Goal: Information Seeking & Learning: Learn about a topic

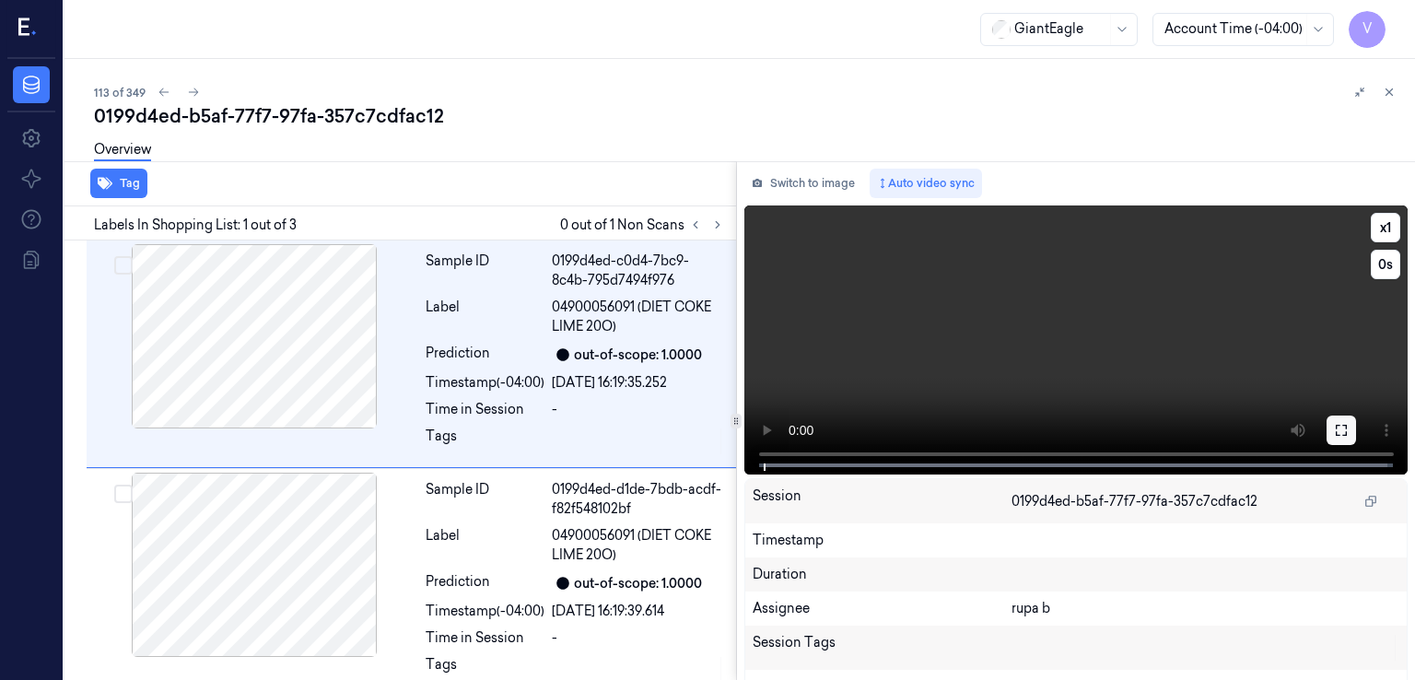
click at [1327, 439] on button at bounding box center [1341, 429] width 29 height 29
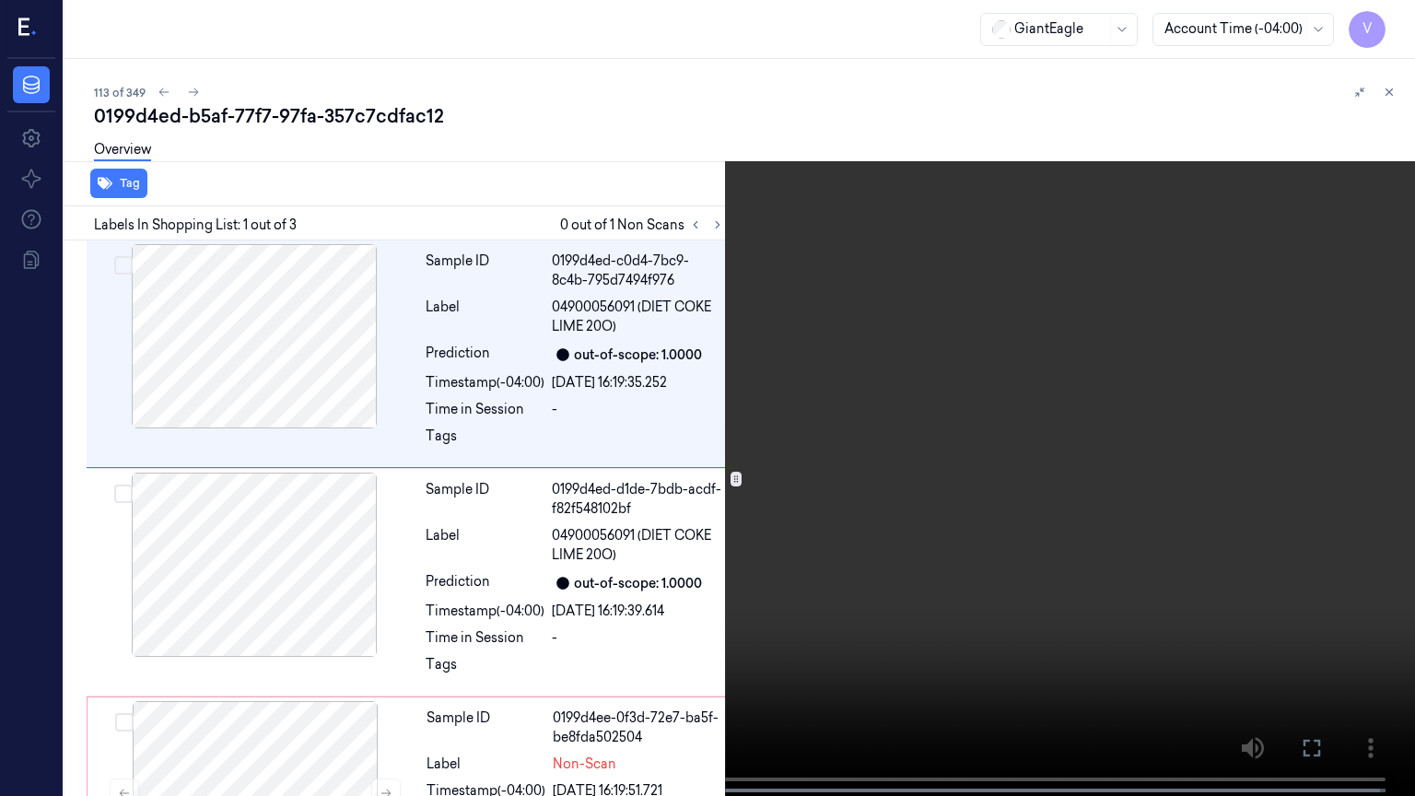
click at [0, 0] on icon at bounding box center [0, 0] width 0 height 0
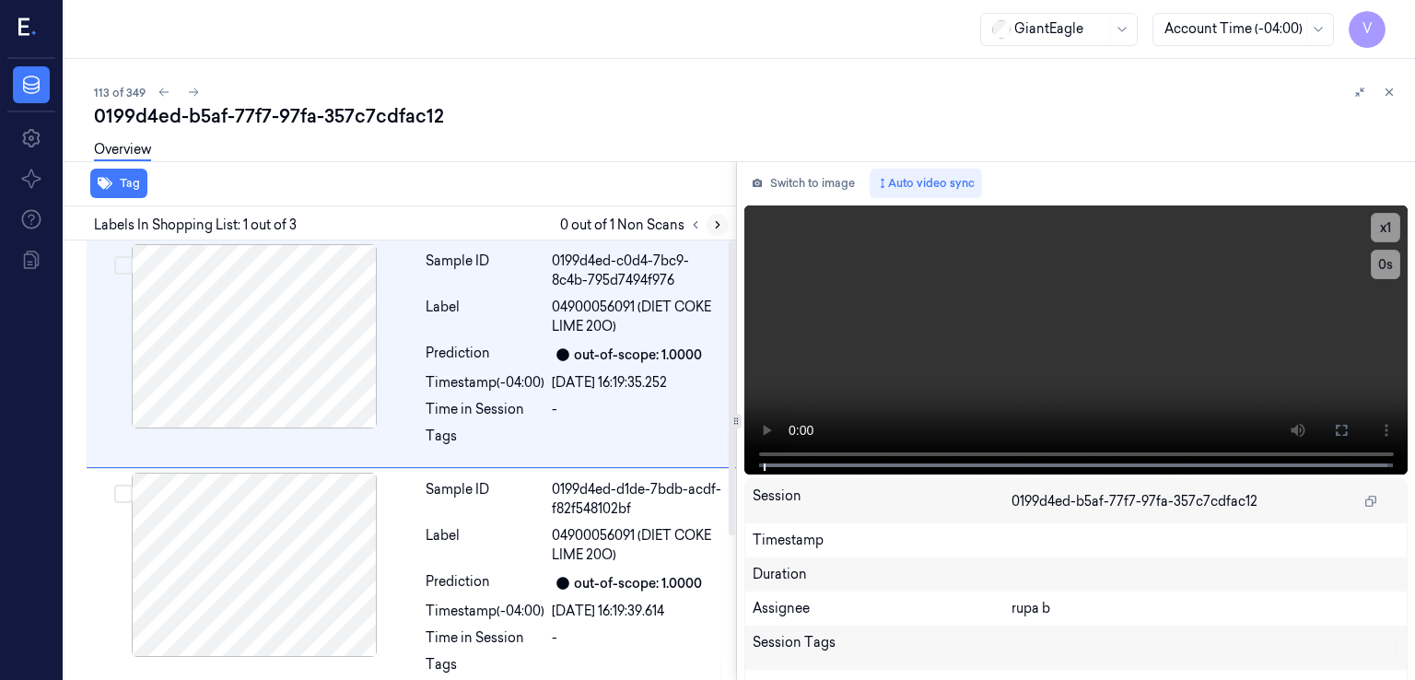
click at [711, 218] on icon at bounding box center [717, 224] width 13 height 13
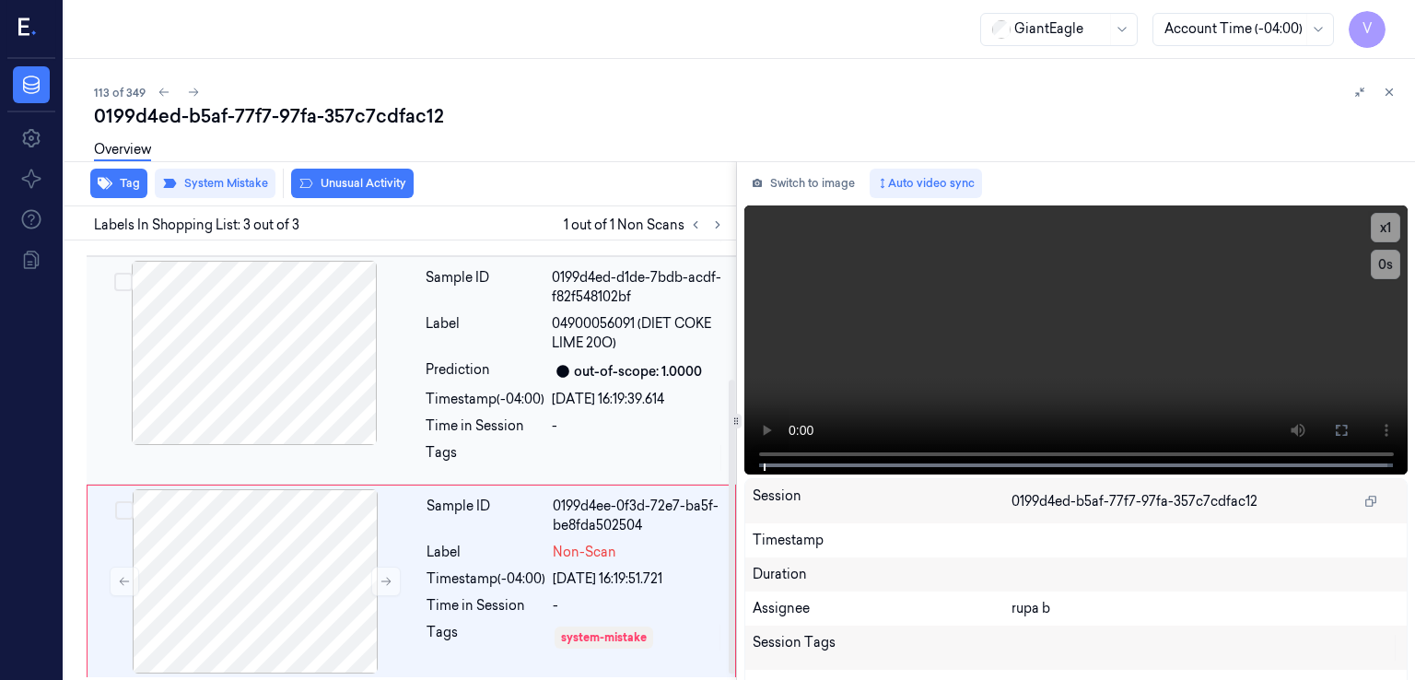
scroll to position [215, 0]
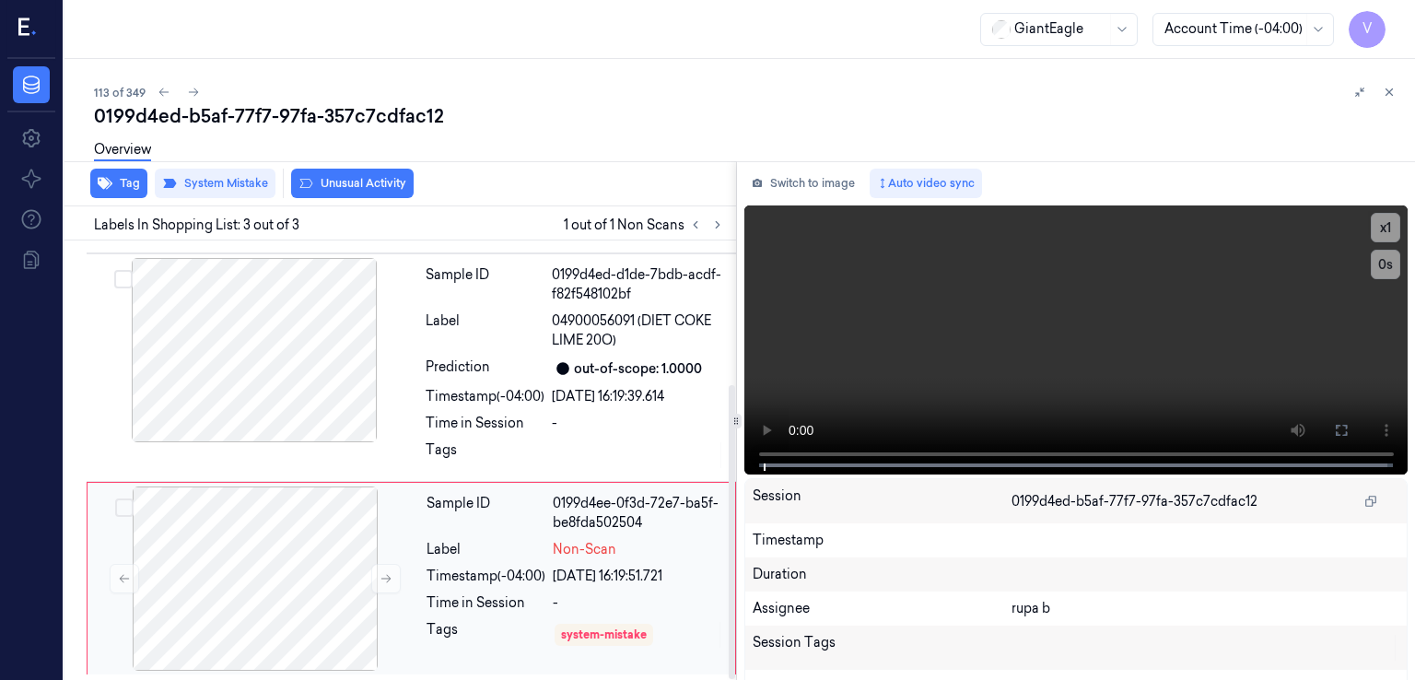
click at [579, 540] on span "Non-Scan" at bounding box center [585, 549] width 64 height 19
click at [521, 419] on div "Time in Session" at bounding box center [485, 423] width 119 height 19
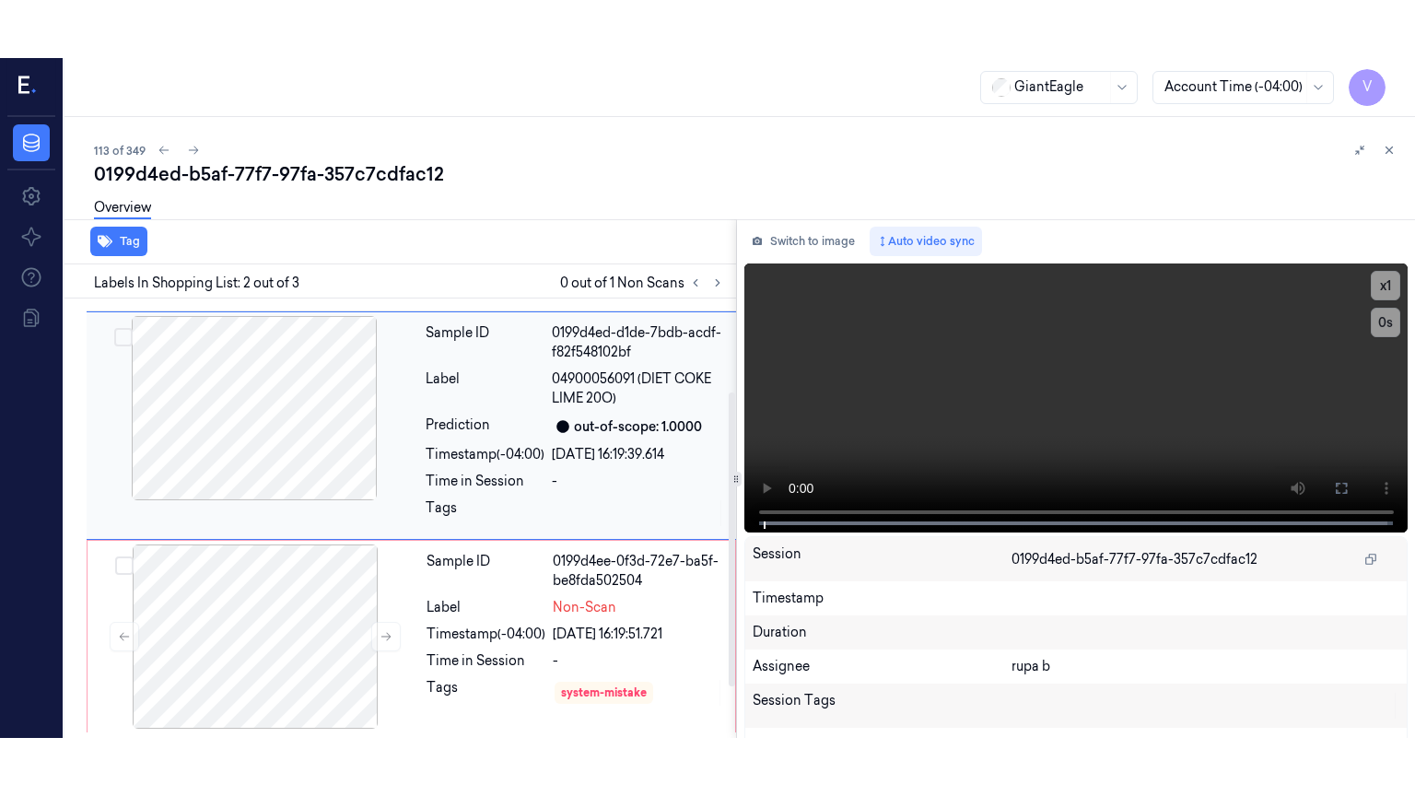
scroll to position [122, 0]
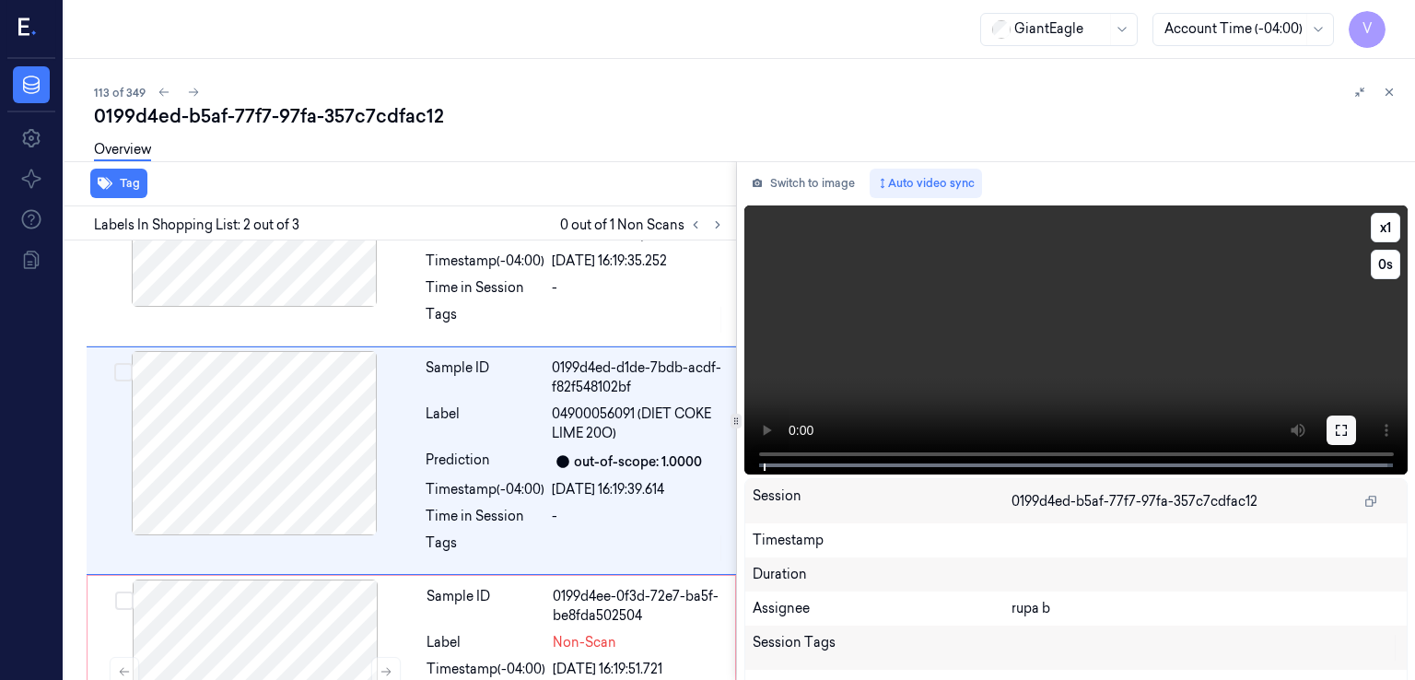
click at [1344, 431] on button at bounding box center [1341, 429] width 29 height 29
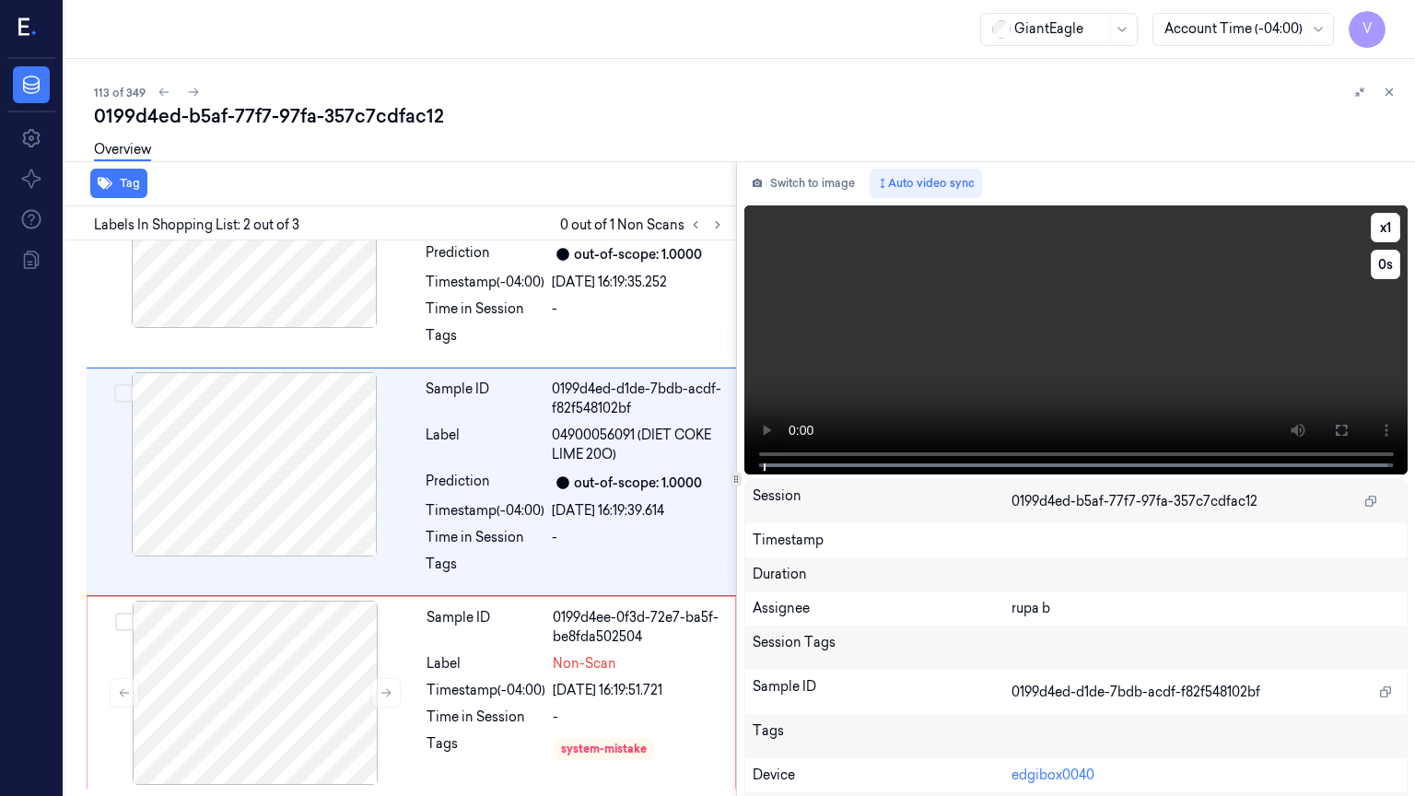
scroll to position [99, 0]
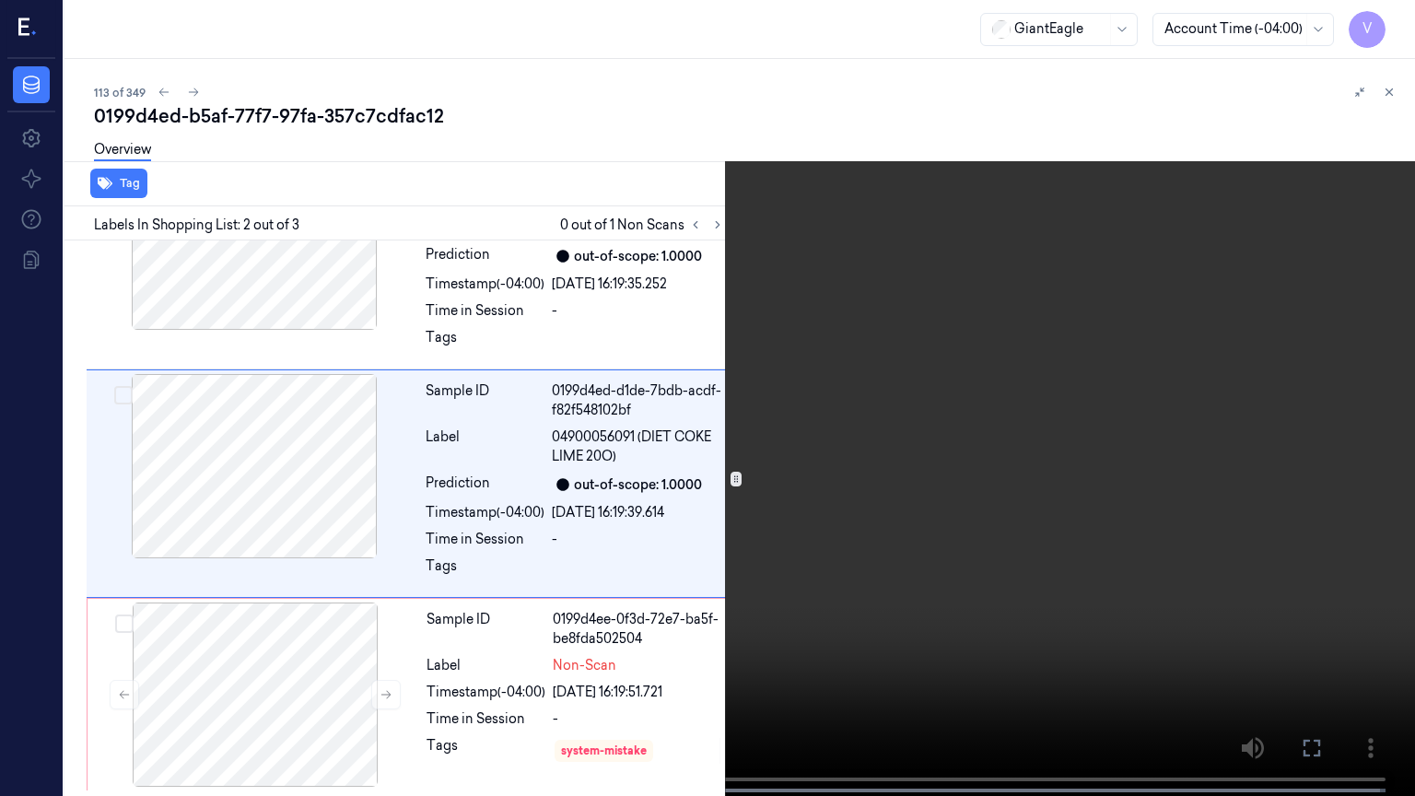
click at [236, 679] on video at bounding box center [707, 400] width 1415 height 800
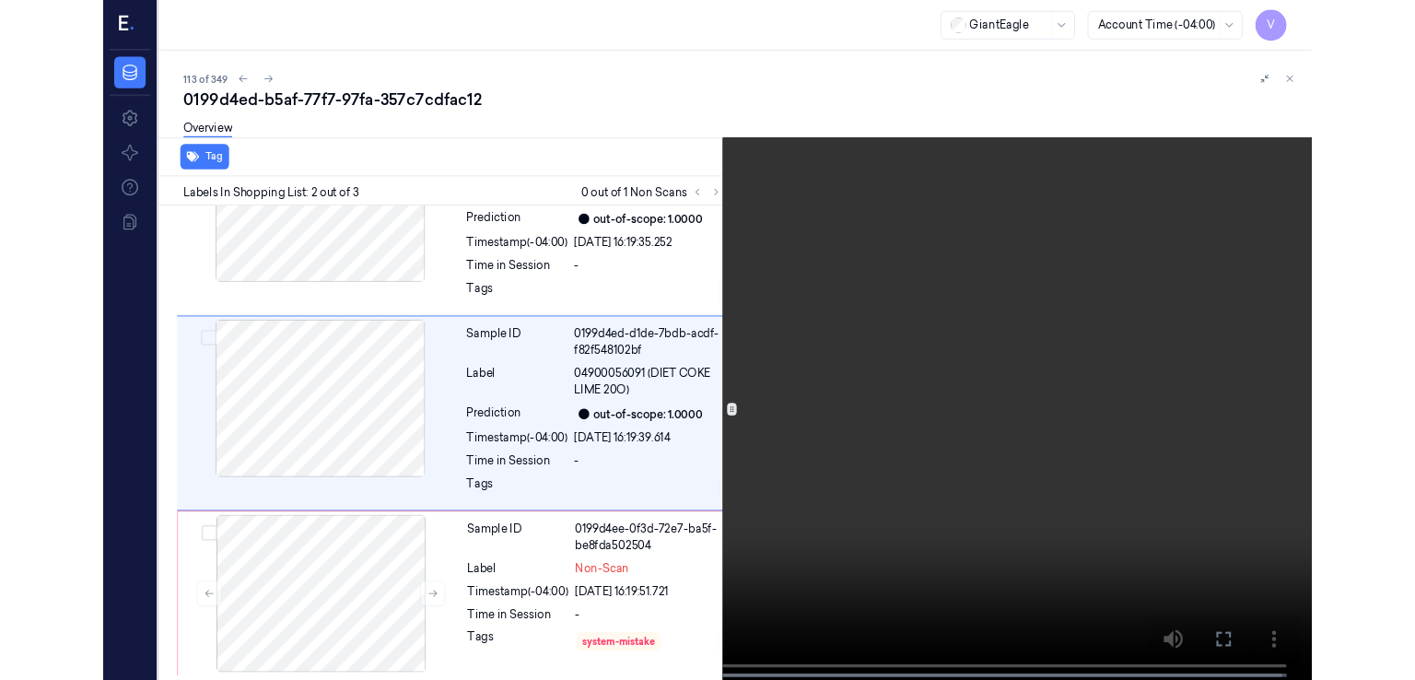
scroll to position [63, 0]
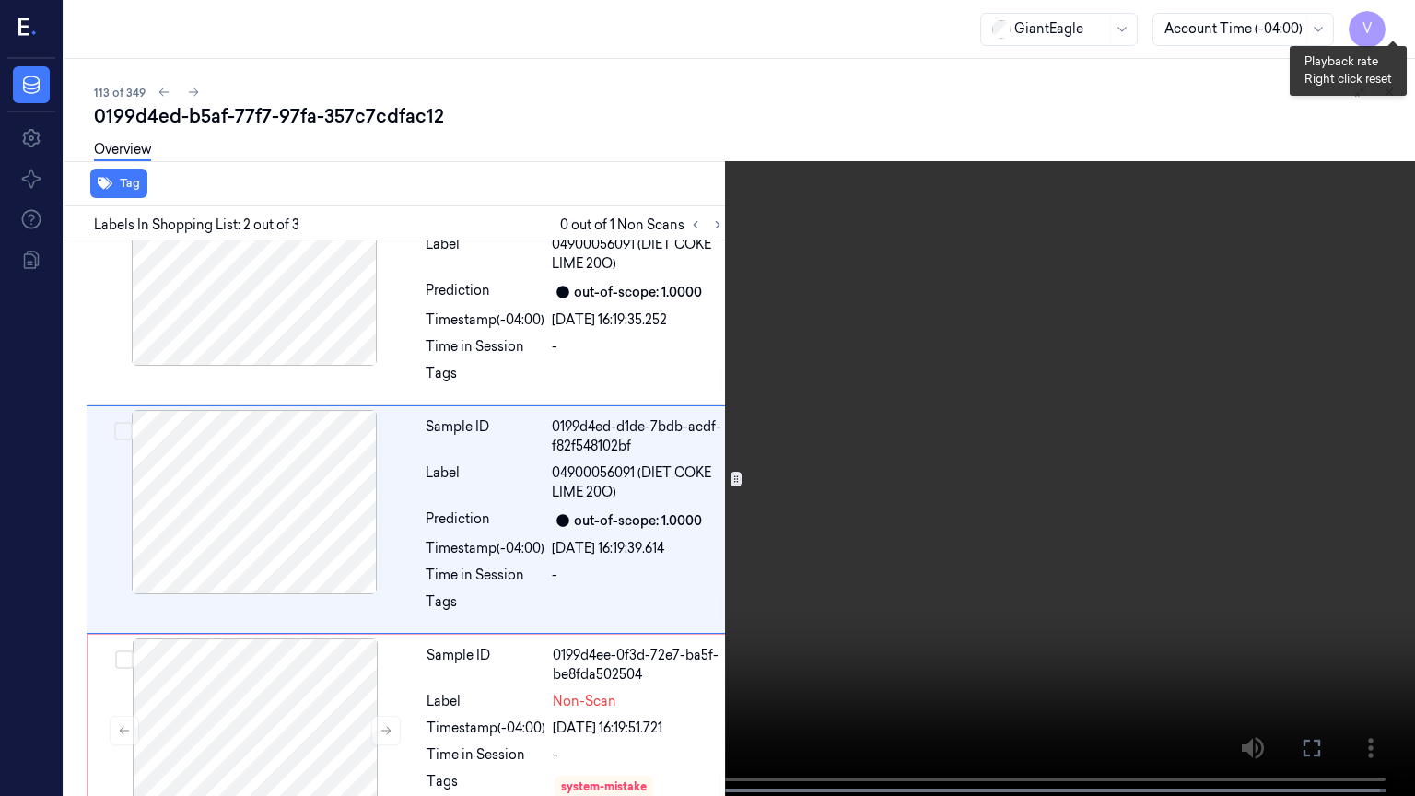
click at [1400, 20] on button "x 1" at bounding box center [1392, 21] width 29 height 29
click at [0, 0] on button at bounding box center [0, 0] width 0 height 0
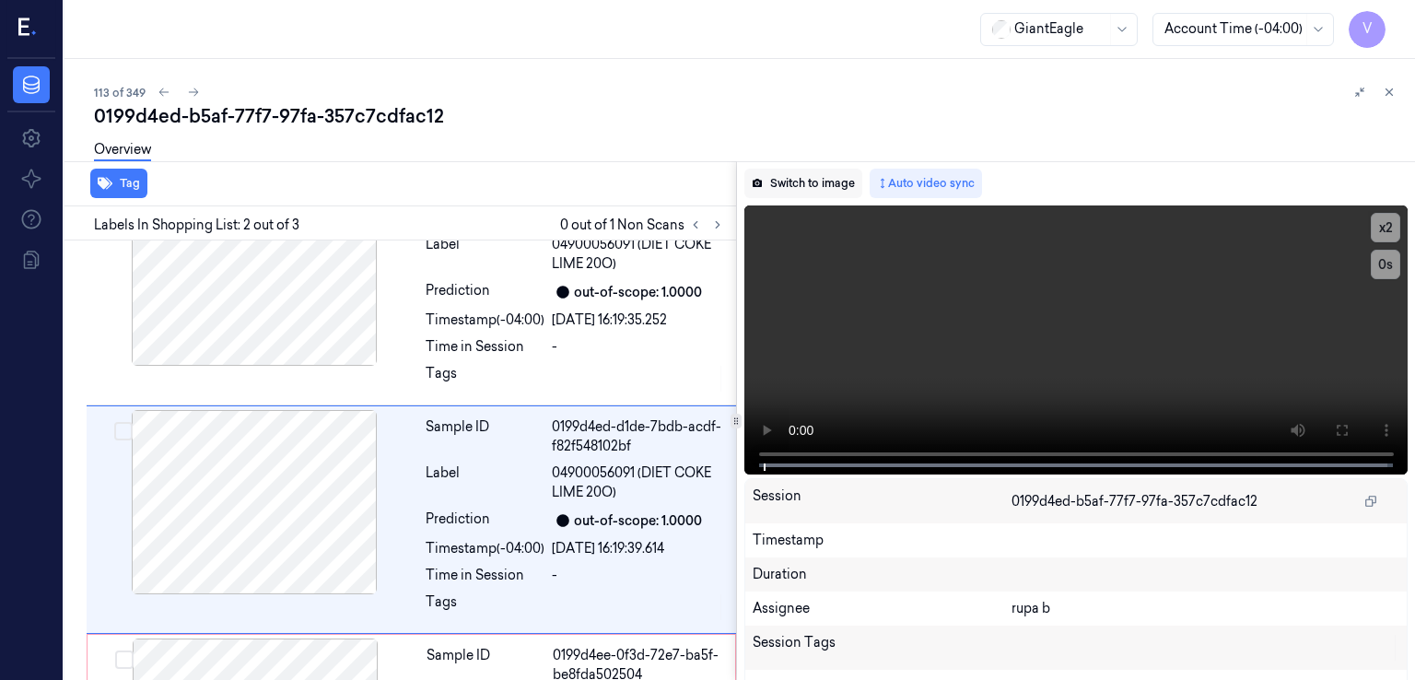
click at [791, 181] on button "Switch to image" at bounding box center [803, 183] width 118 height 29
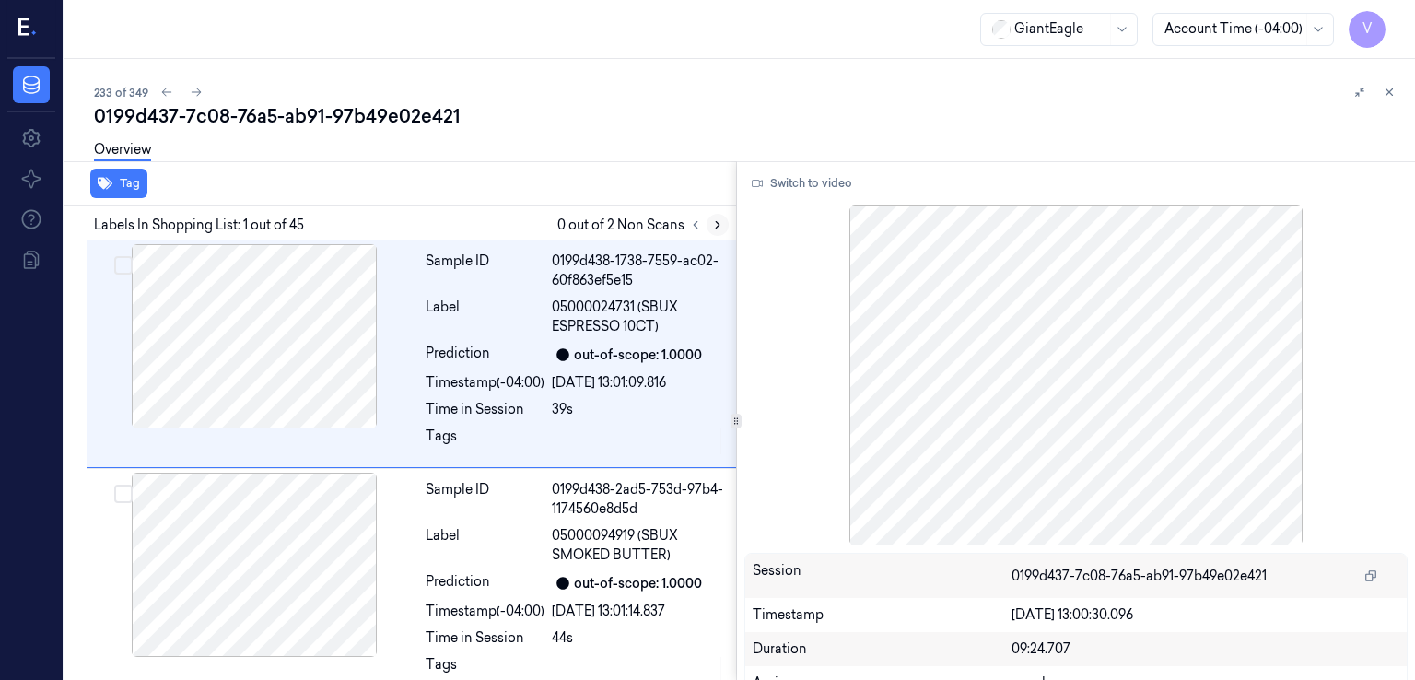
click at [715, 226] on icon at bounding box center [717, 224] width 13 height 13
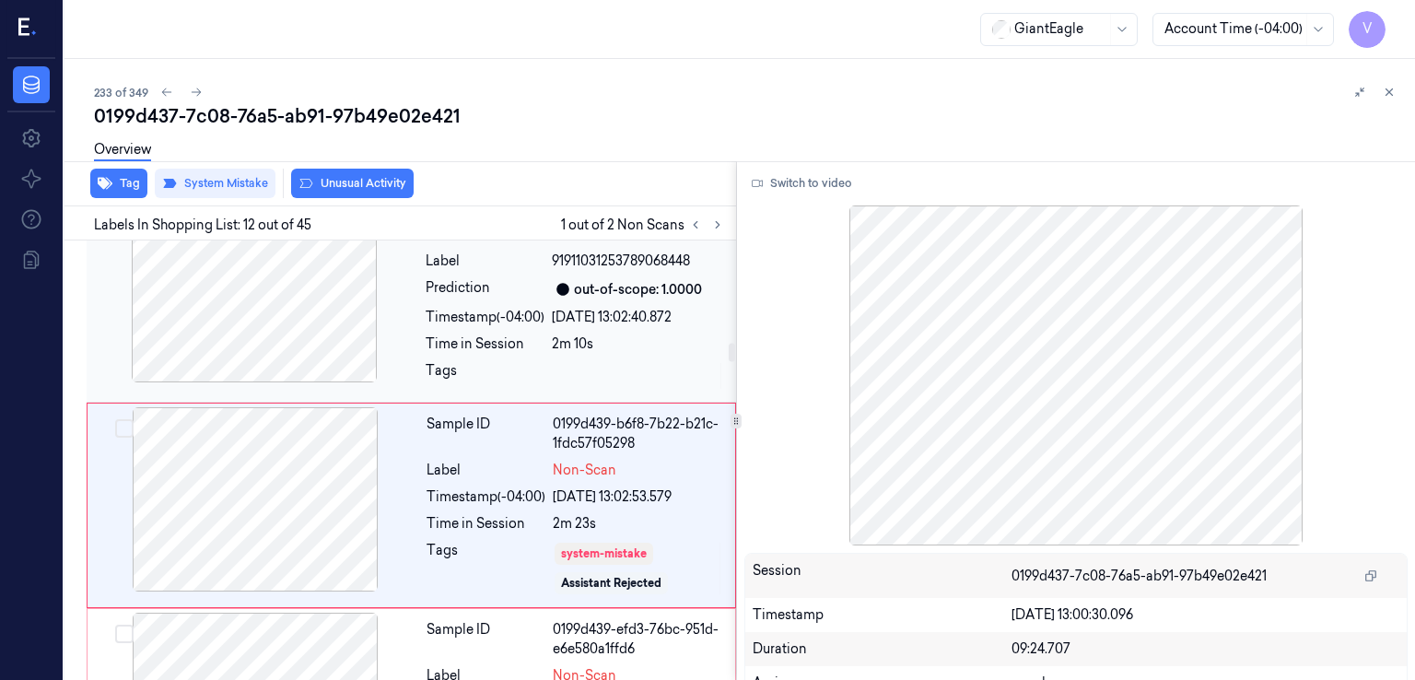
scroll to position [2371, 0]
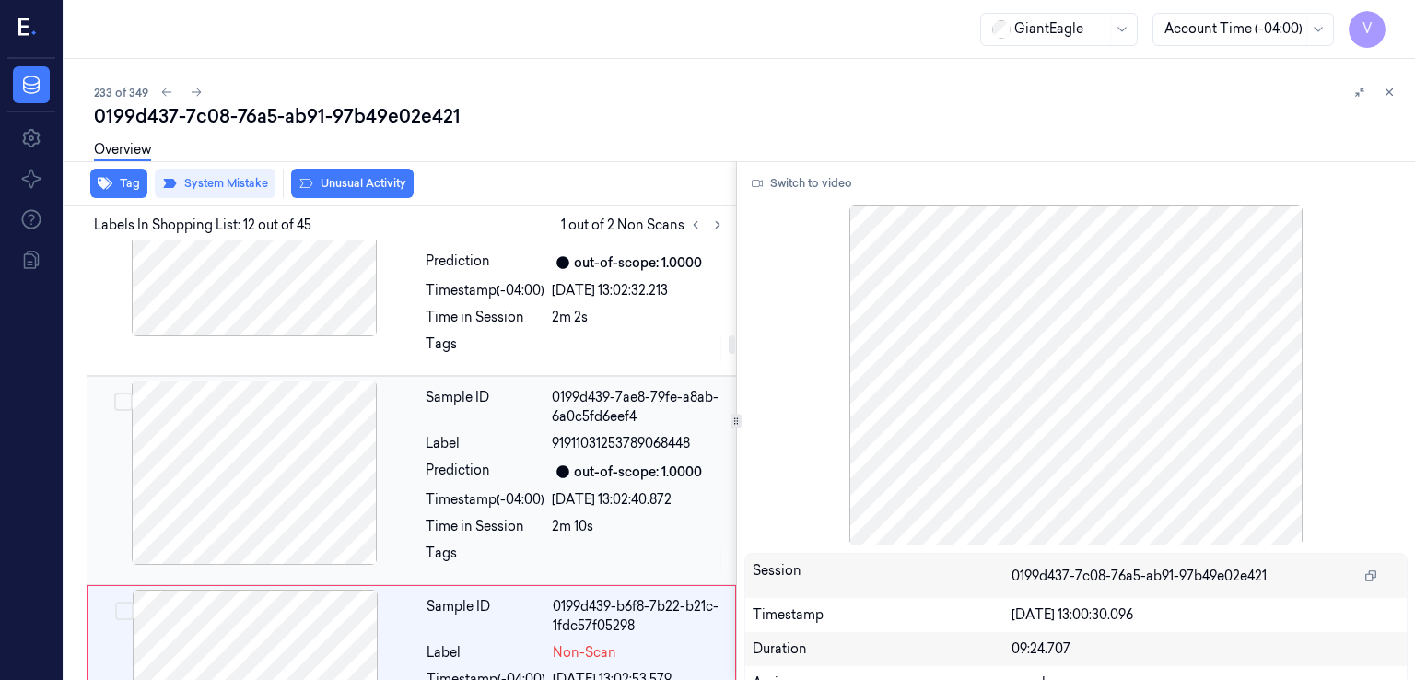
click at [405, 424] on div at bounding box center [254, 472] width 328 height 184
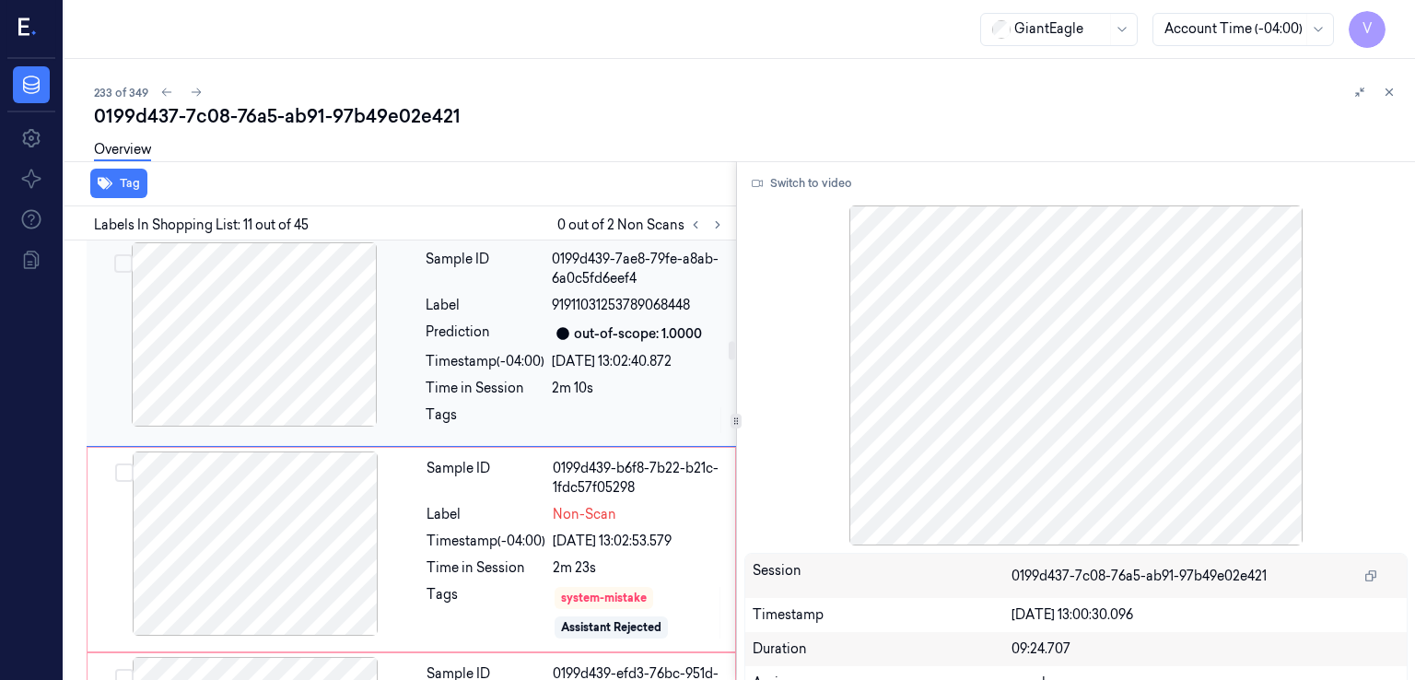
scroll to position [2348, 0]
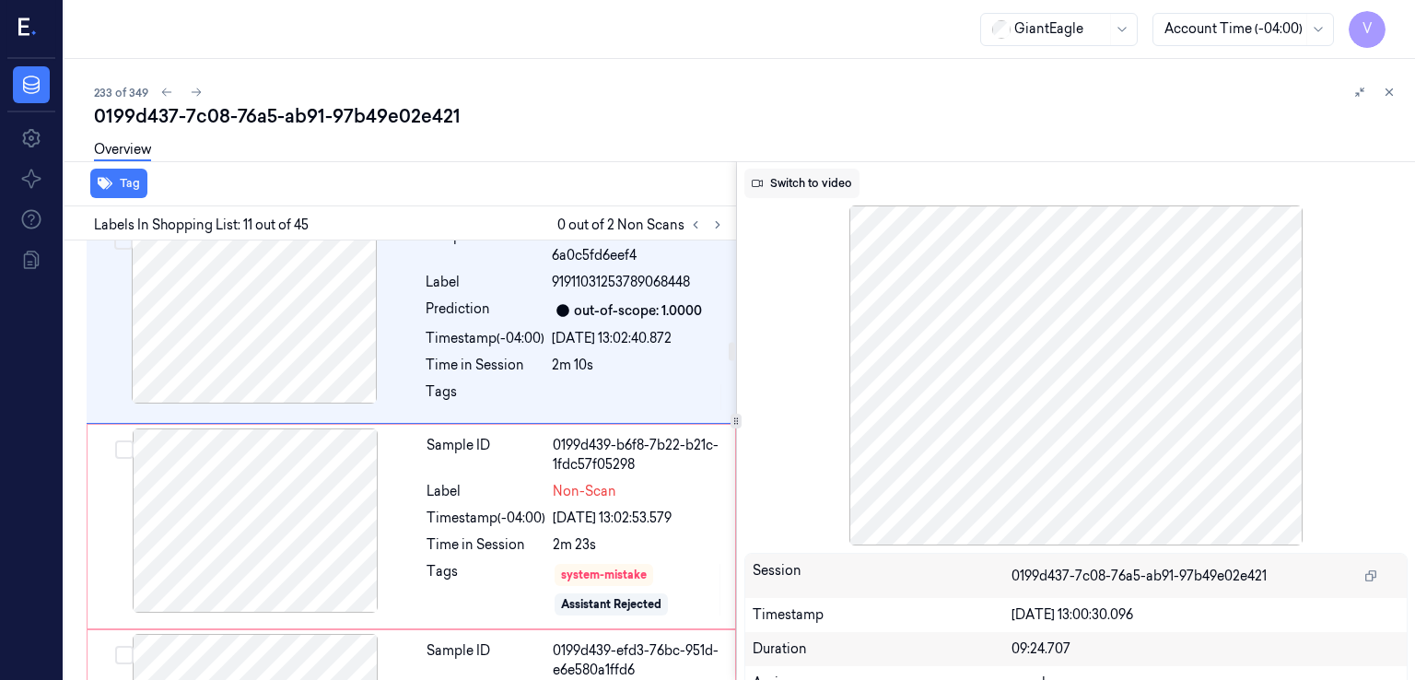
click at [813, 184] on button "Switch to video" at bounding box center [801, 183] width 115 height 29
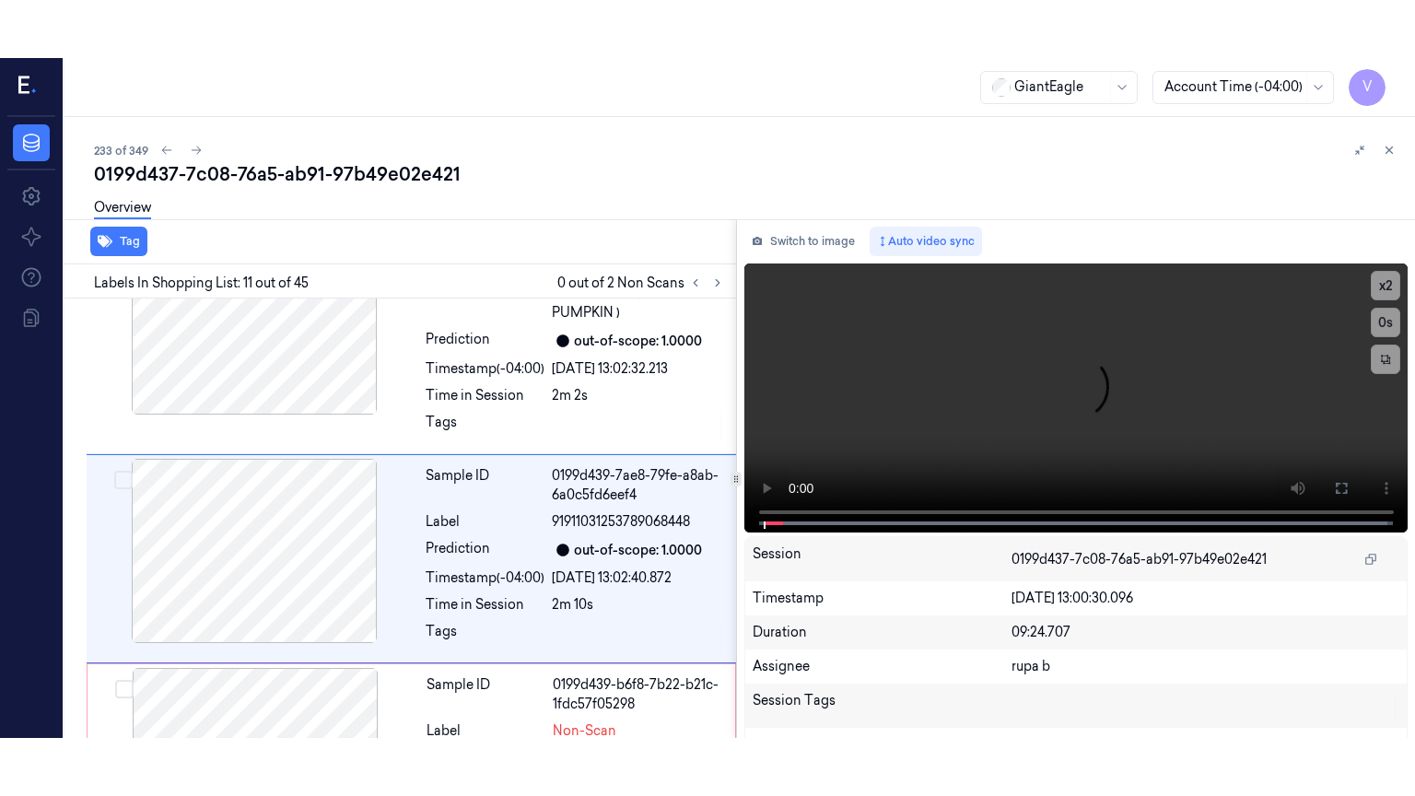
scroll to position [2164, 0]
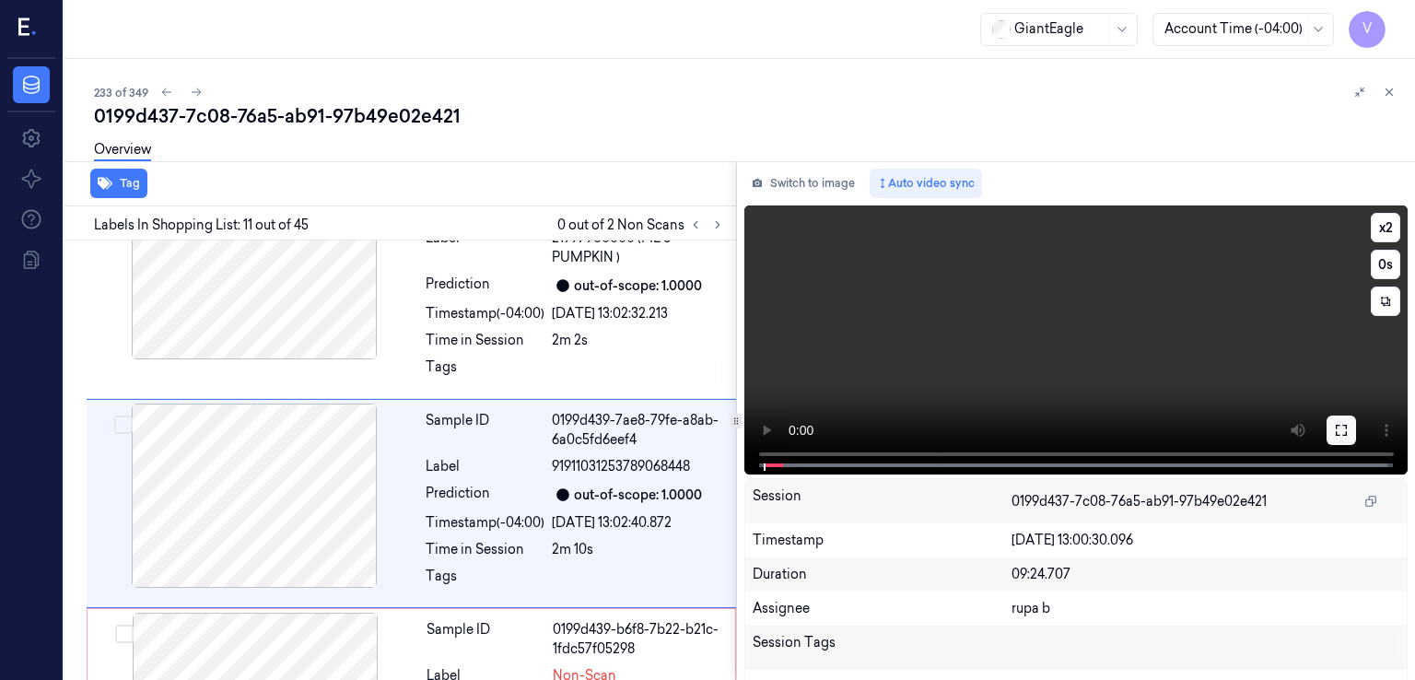
click at [1340, 434] on icon at bounding box center [1341, 430] width 11 height 11
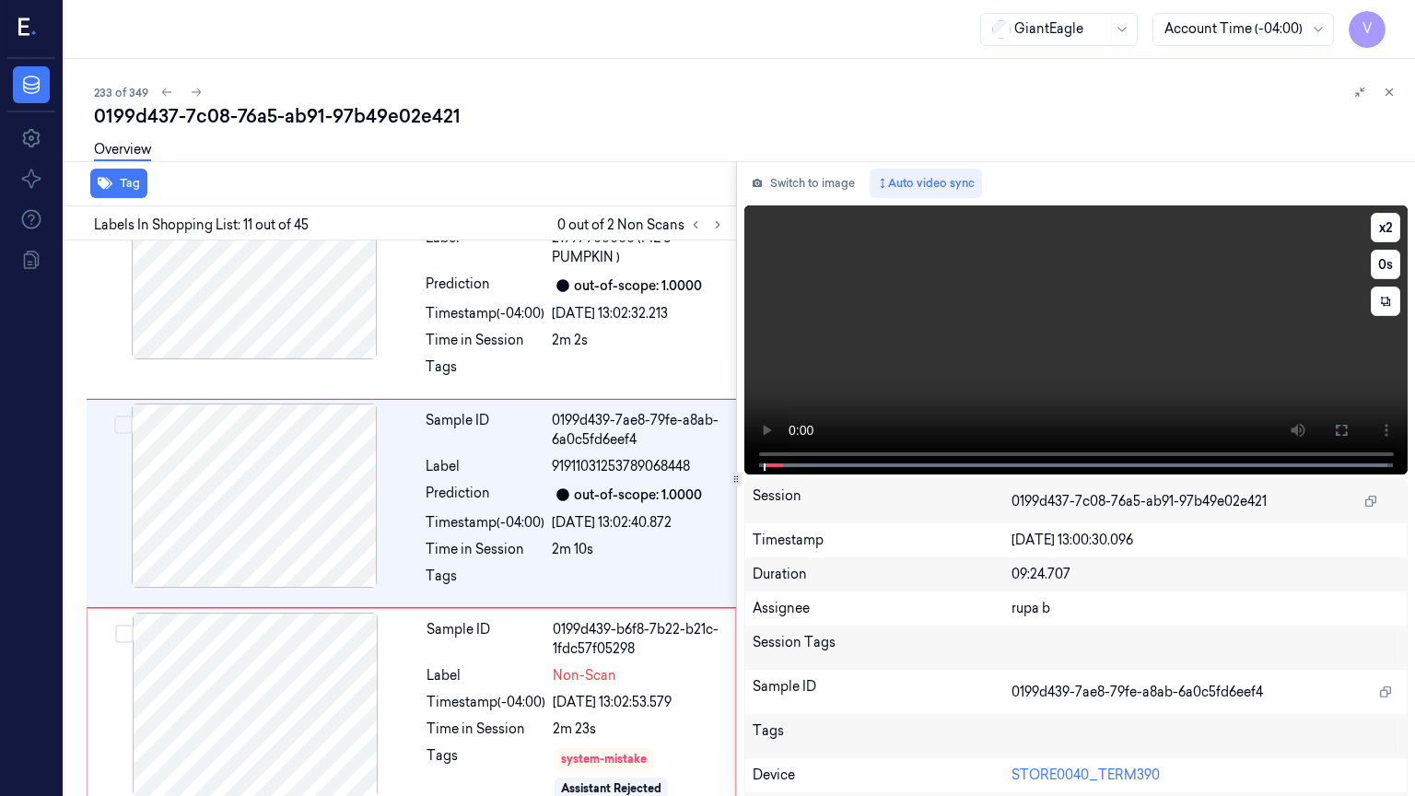
scroll to position [2106, 0]
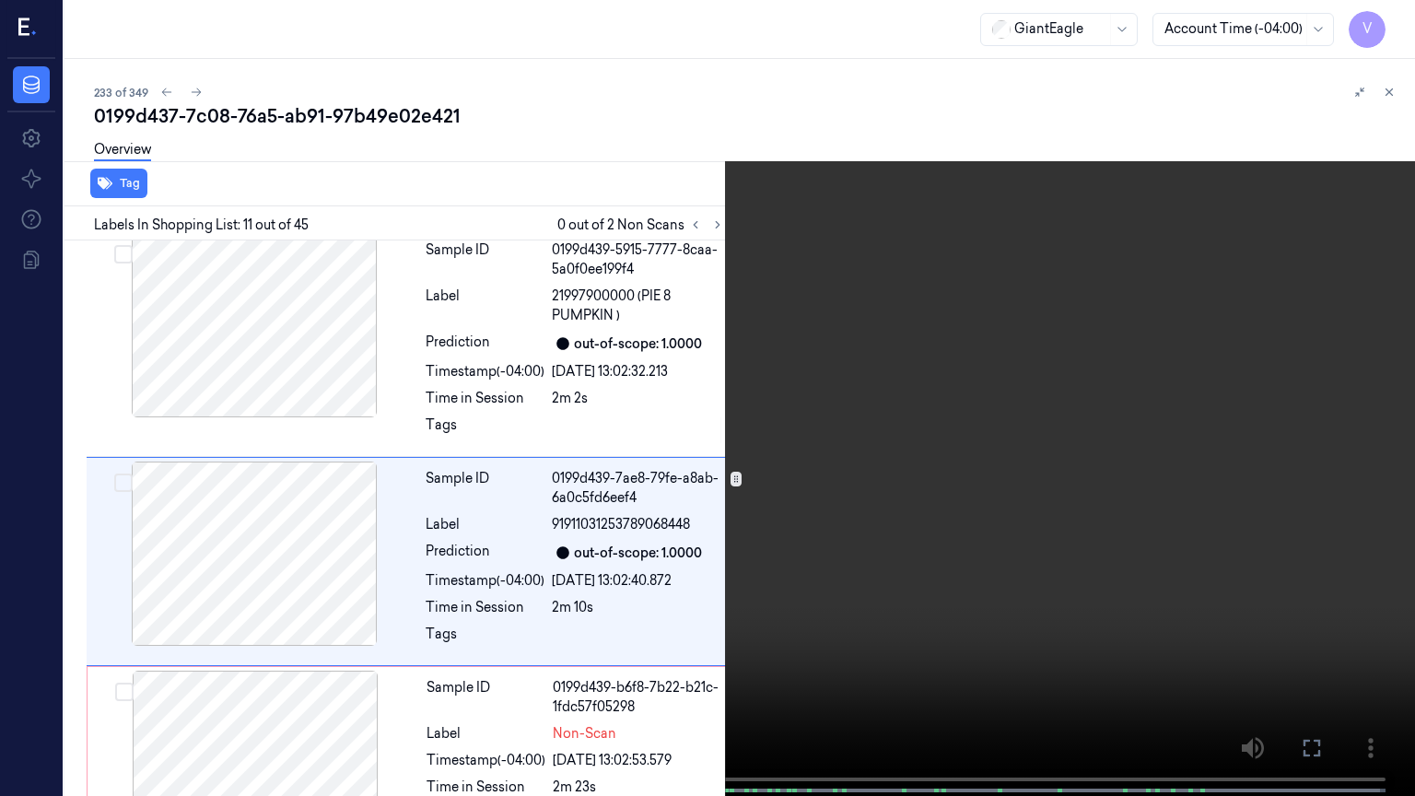
click at [785, 498] on video at bounding box center [707, 400] width 1415 height 800
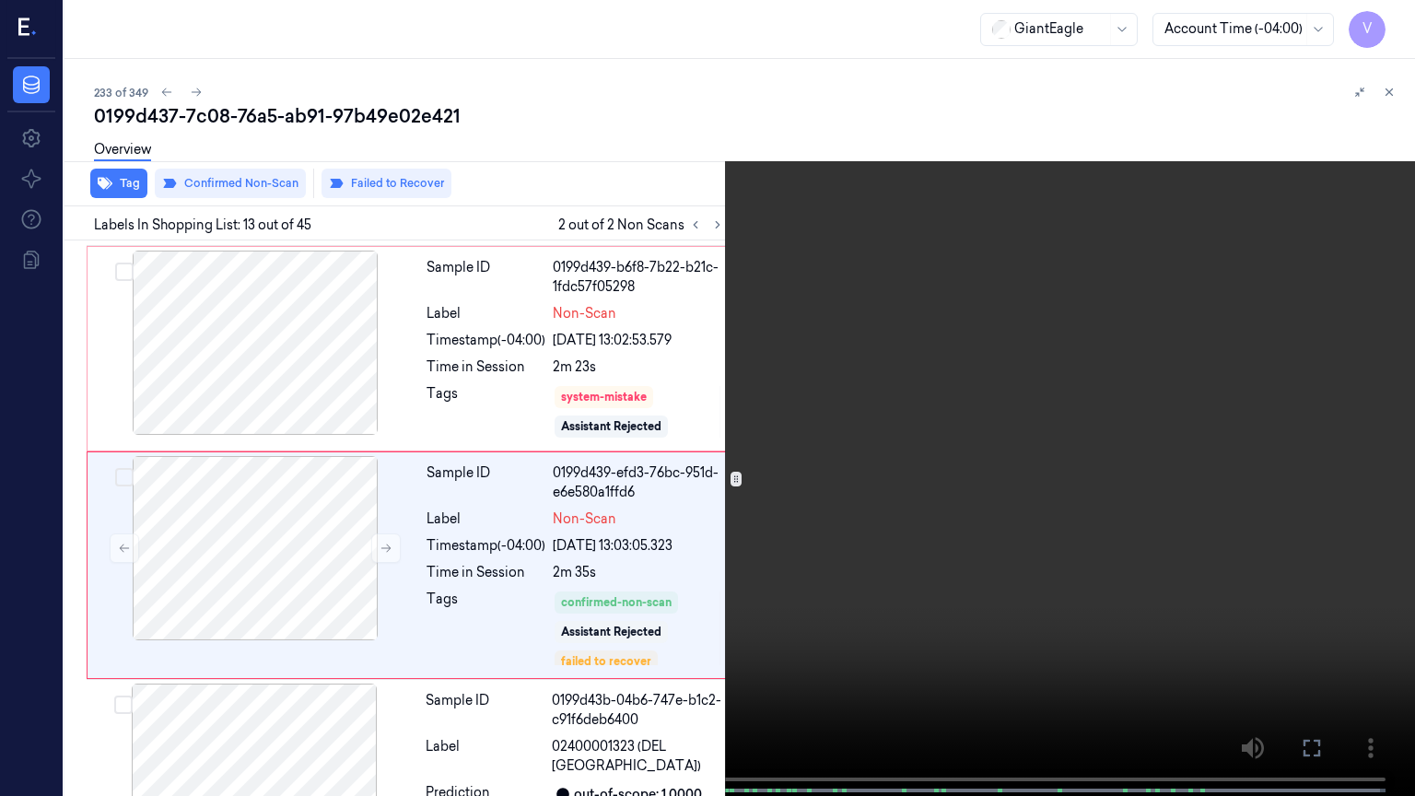
scroll to position [2528, 0]
click at [1377, 18] on video at bounding box center [707, 400] width 1415 height 800
click at [1387, 22] on button "x 2" at bounding box center [1392, 21] width 29 height 29
click at [892, 151] on video at bounding box center [707, 400] width 1415 height 800
click at [1394, 18] on button "x 4" at bounding box center [1392, 21] width 29 height 29
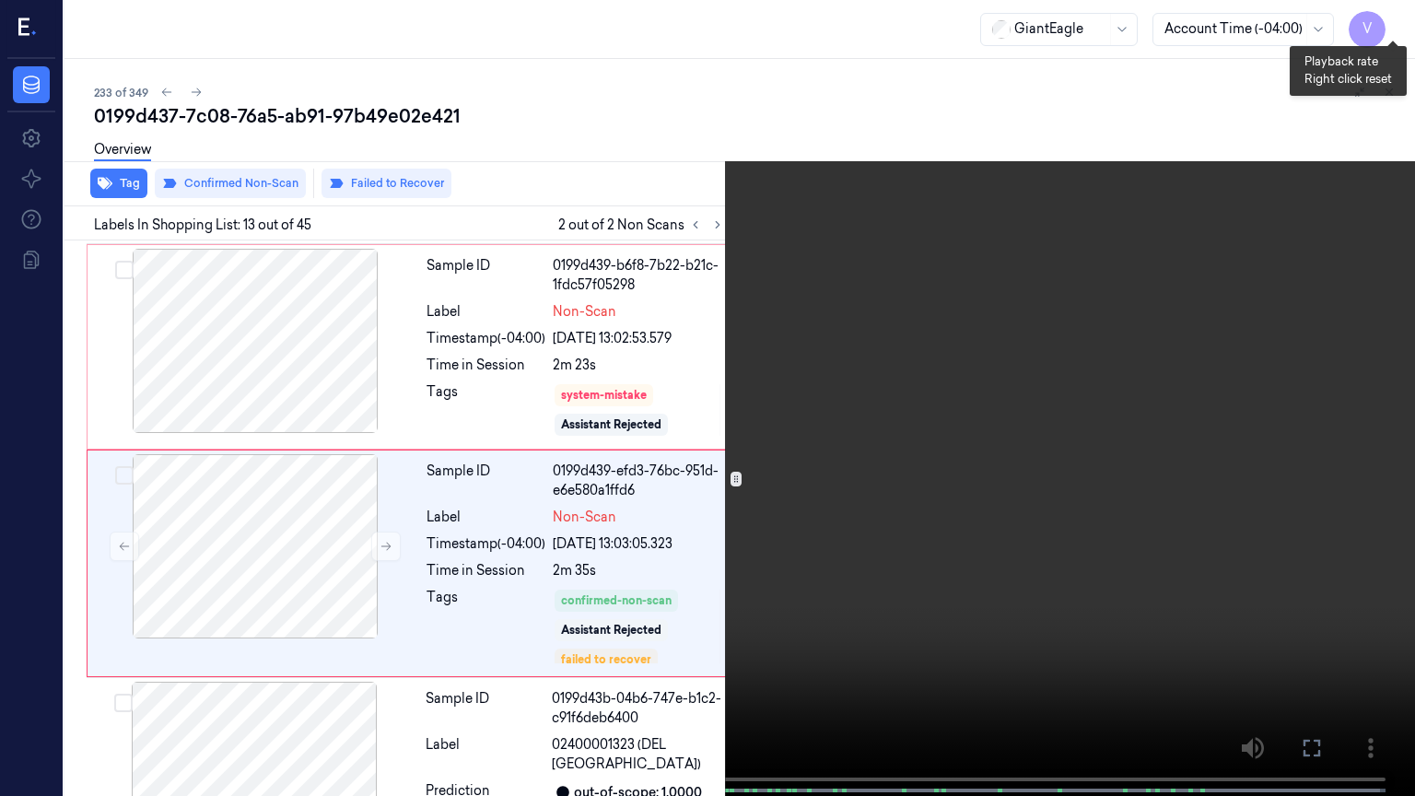
click at [1394, 18] on button "x 1" at bounding box center [1392, 21] width 29 height 29
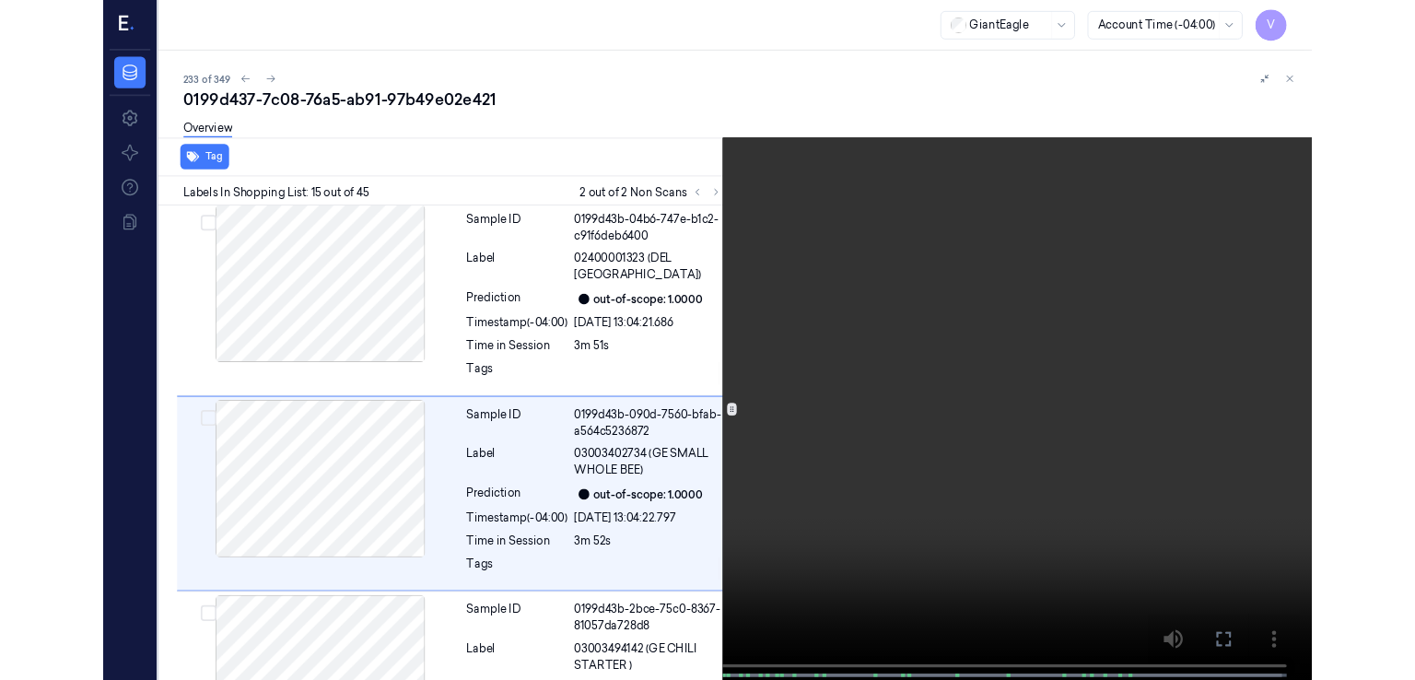
scroll to position [2985, 0]
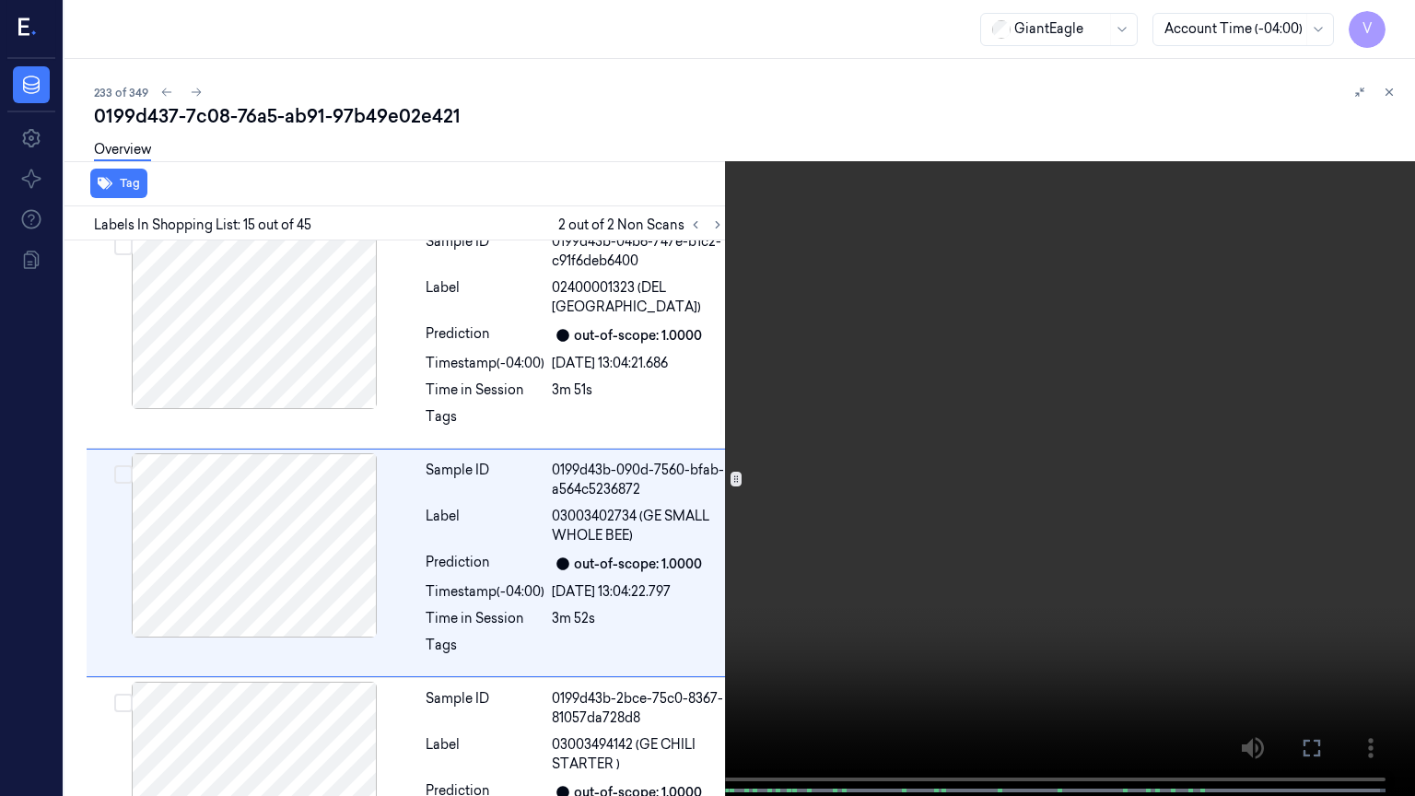
click at [0, 0] on icon at bounding box center [0, 0] width 0 height 0
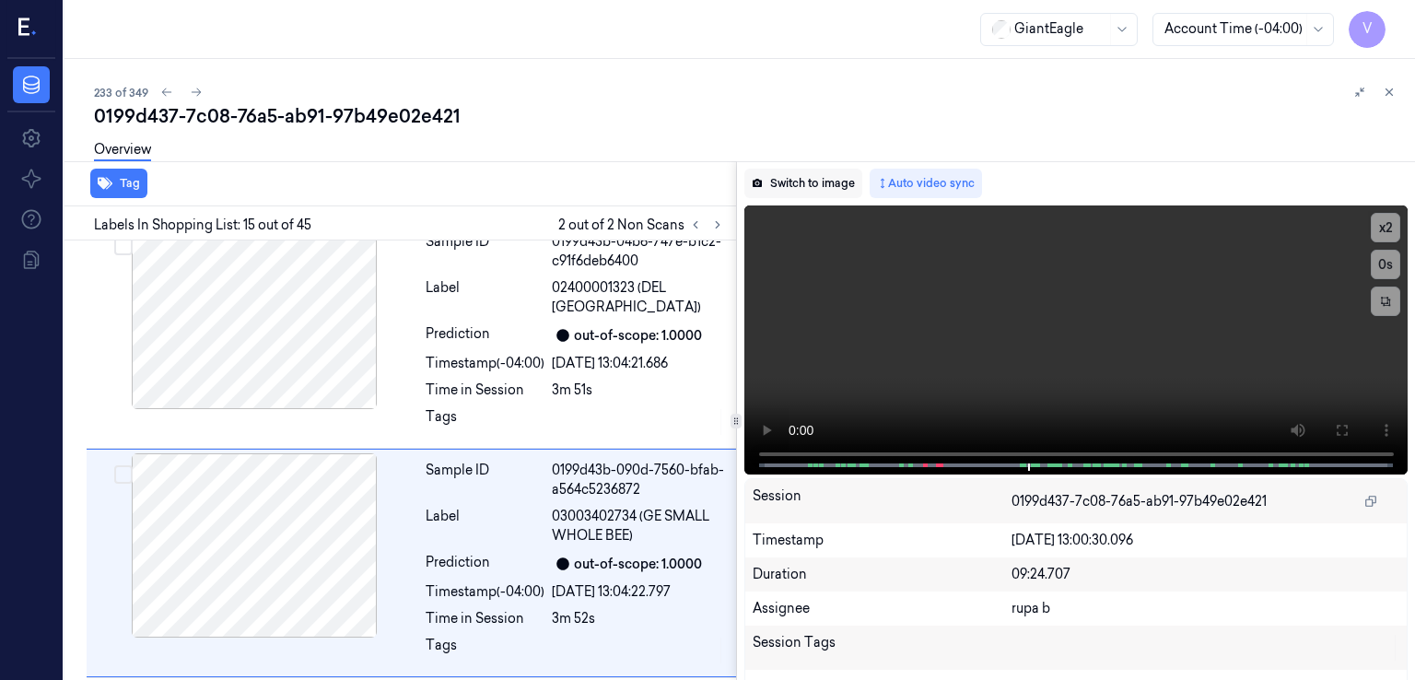
click at [837, 189] on button "Switch to image" at bounding box center [803, 183] width 118 height 29
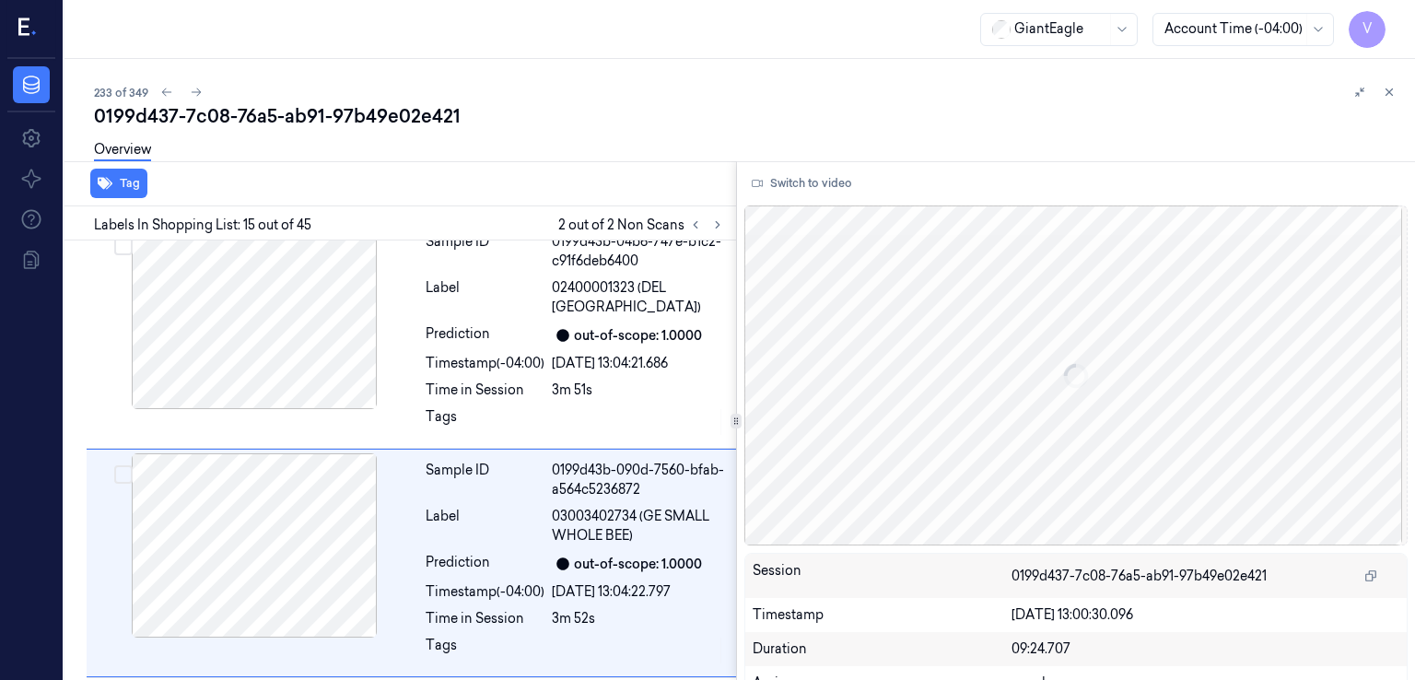
scroll to position [3043, 0]
